Goal: Information Seeking & Learning: Learn about a topic

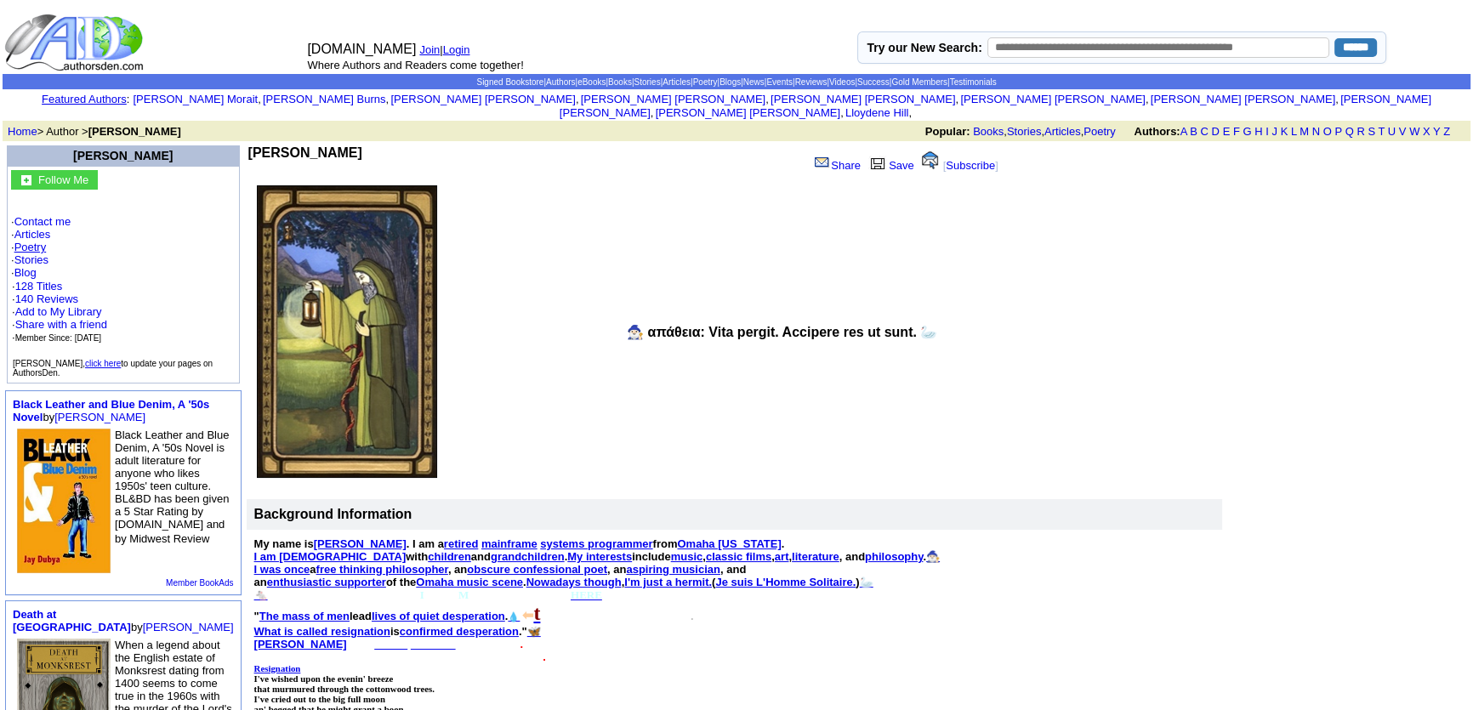
click at [37, 241] on link "Poetry" at bounding box center [30, 247] width 32 height 13
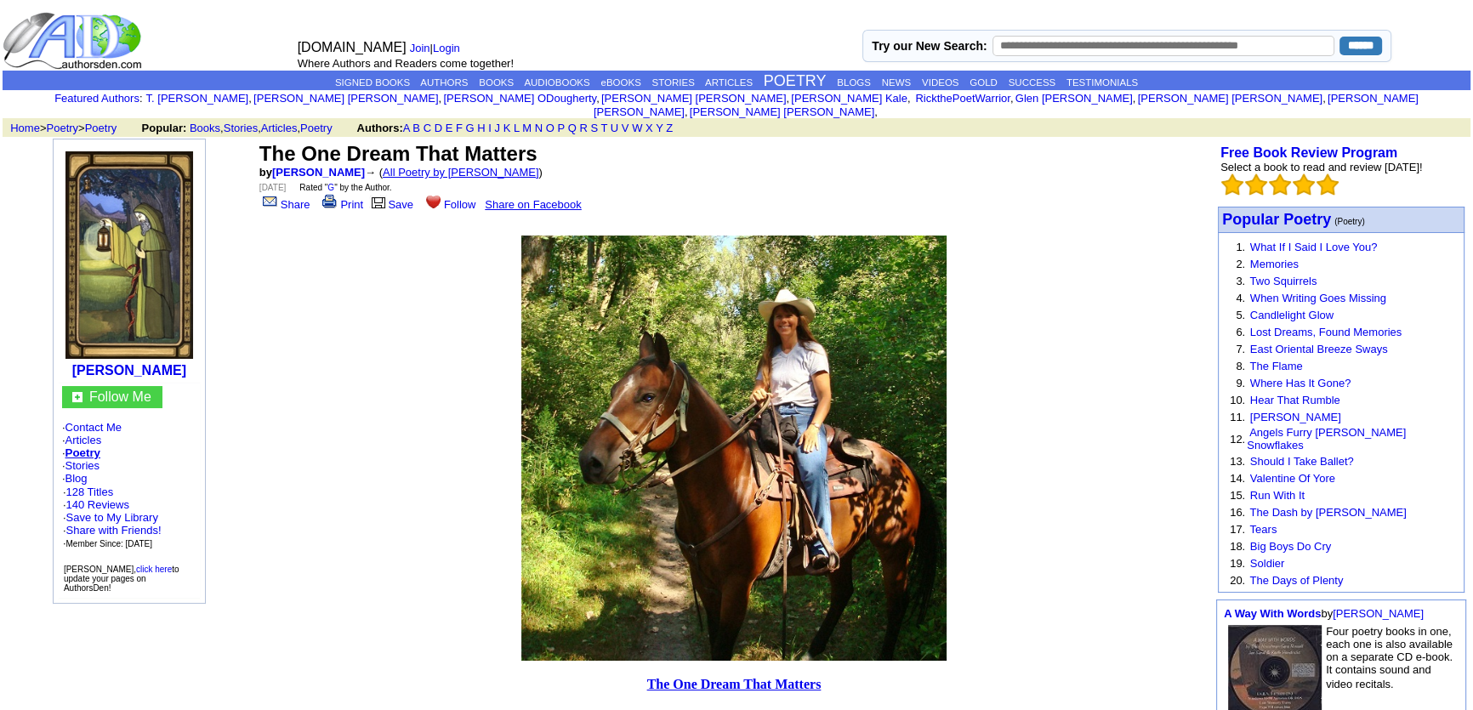
click at [470, 166] on link "All Poetry by Mark Sebring" at bounding box center [461, 172] width 156 height 13
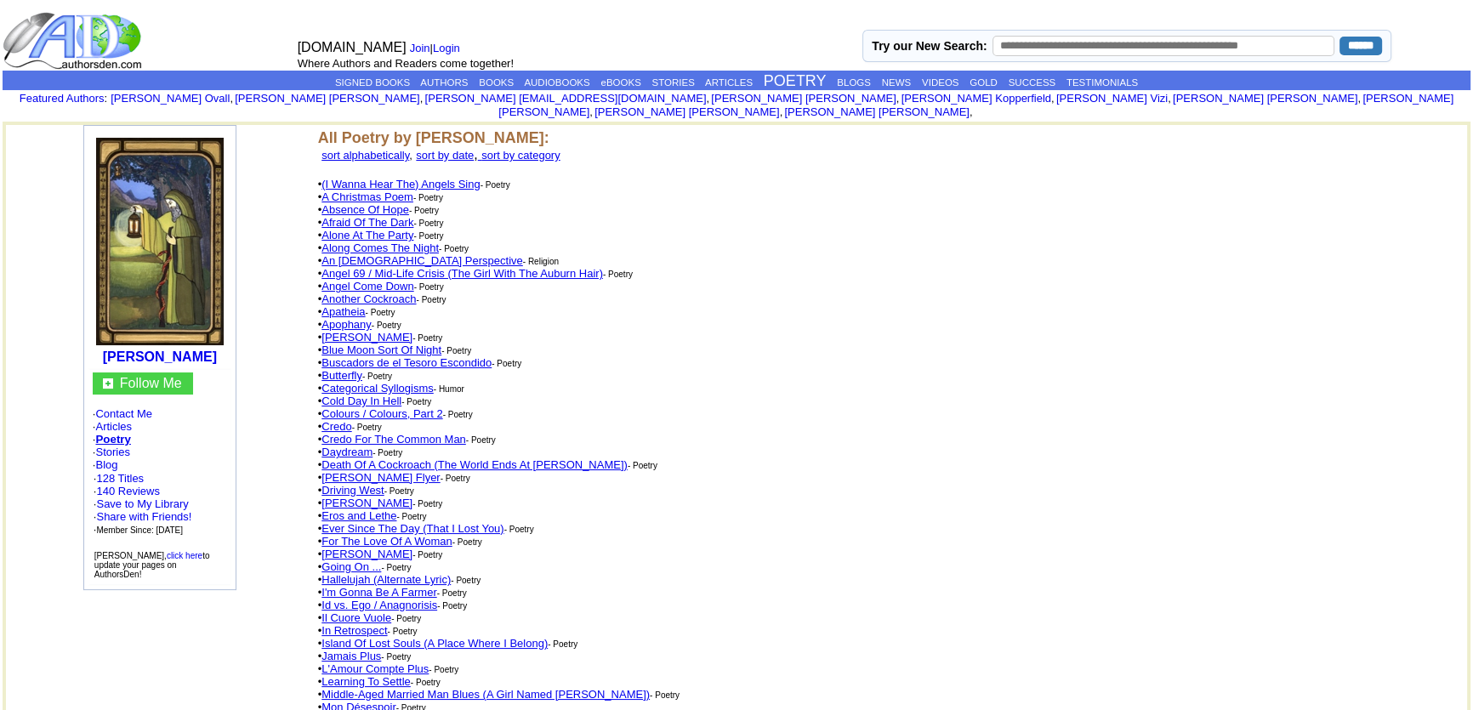
click at [392, 254] on link "An Atheist Perspective" at bounding box center [421, 260] width 201 height 13
